Goal: Information Seeking & Learning: Learn about a topic

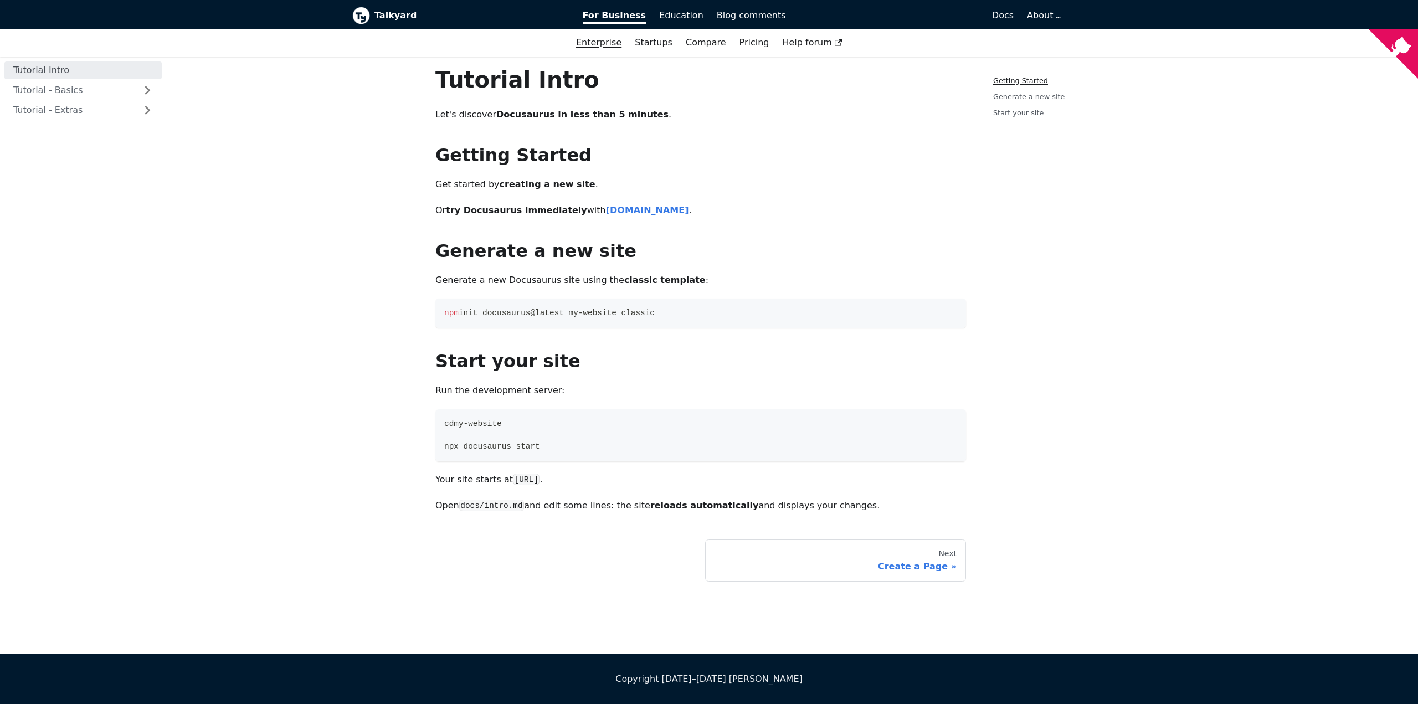
click at [611, 46] on link "Enterprise" at bounding box center [598, 42] width 59 height 19
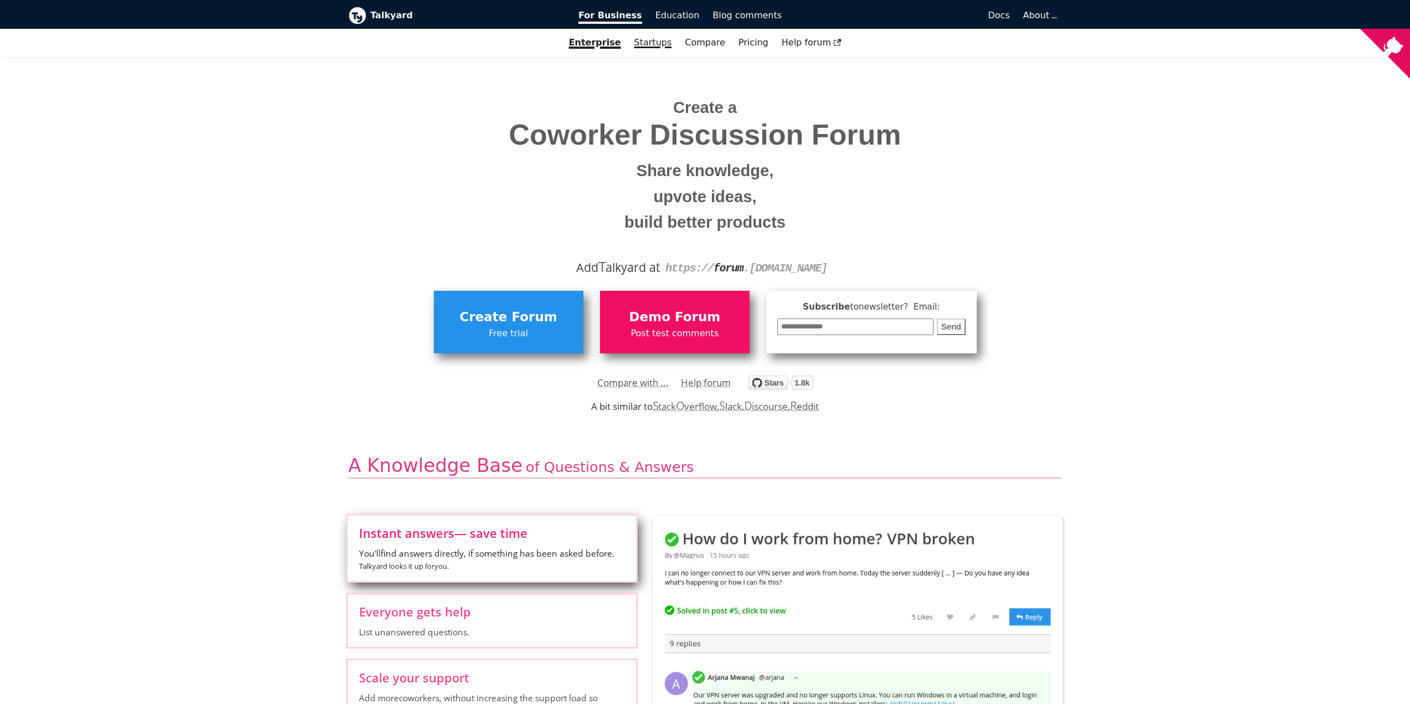
click at [655, 43] on link "Startups" at bounding box center [653, 42] width 51 height 19
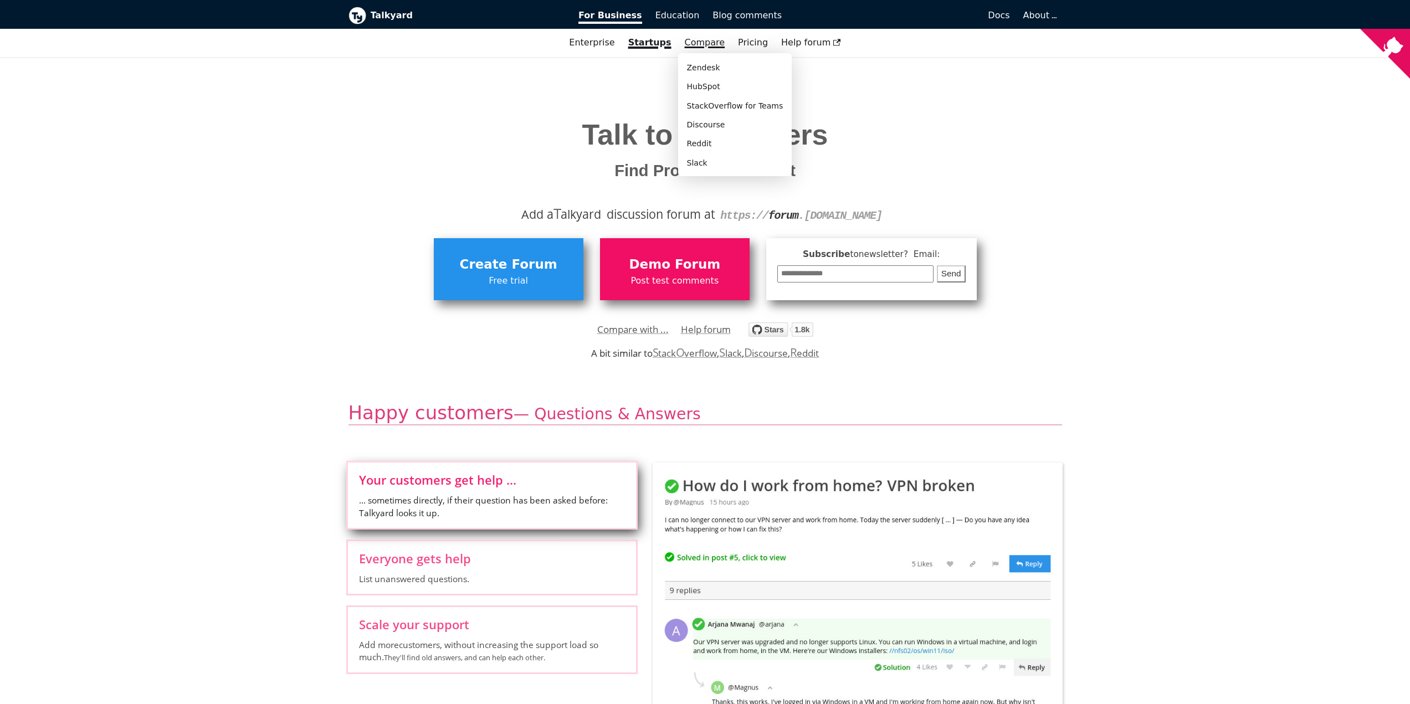
click at [703, 42] on link "Compare" at bounding box center [705, 42] width 40 height 11
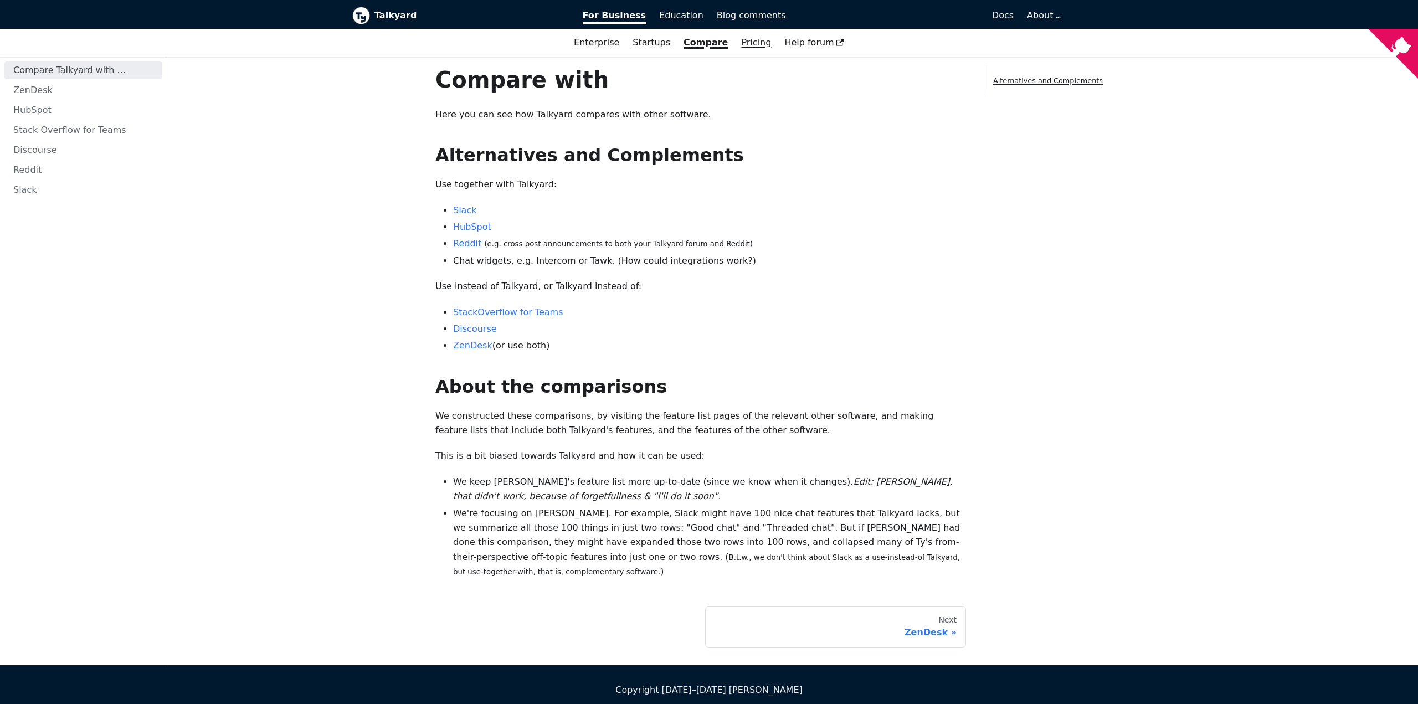
click at [750, 45] on link "Pricing" at bounding box center [755, 42] width 43 height 19
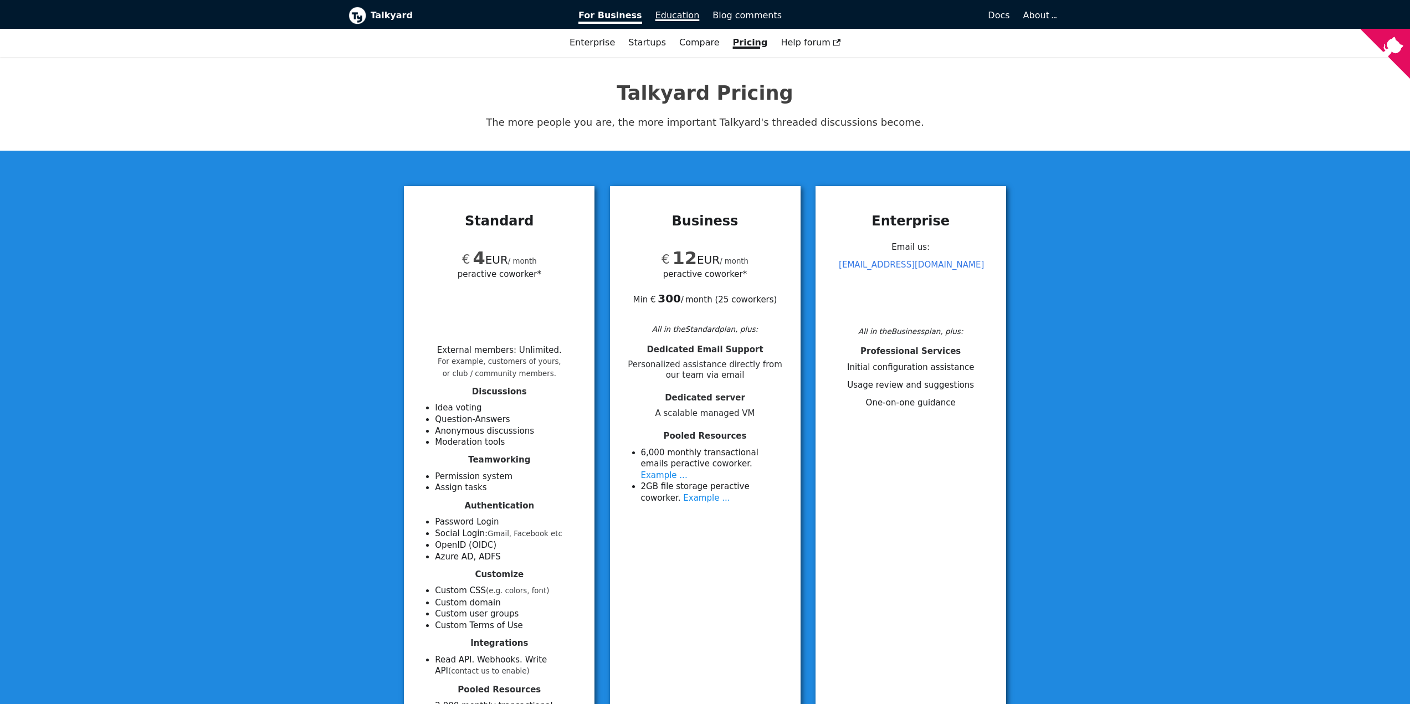
click at [672, 10] on link "Education" at bounding box center [678, 15] width 58 height 19
